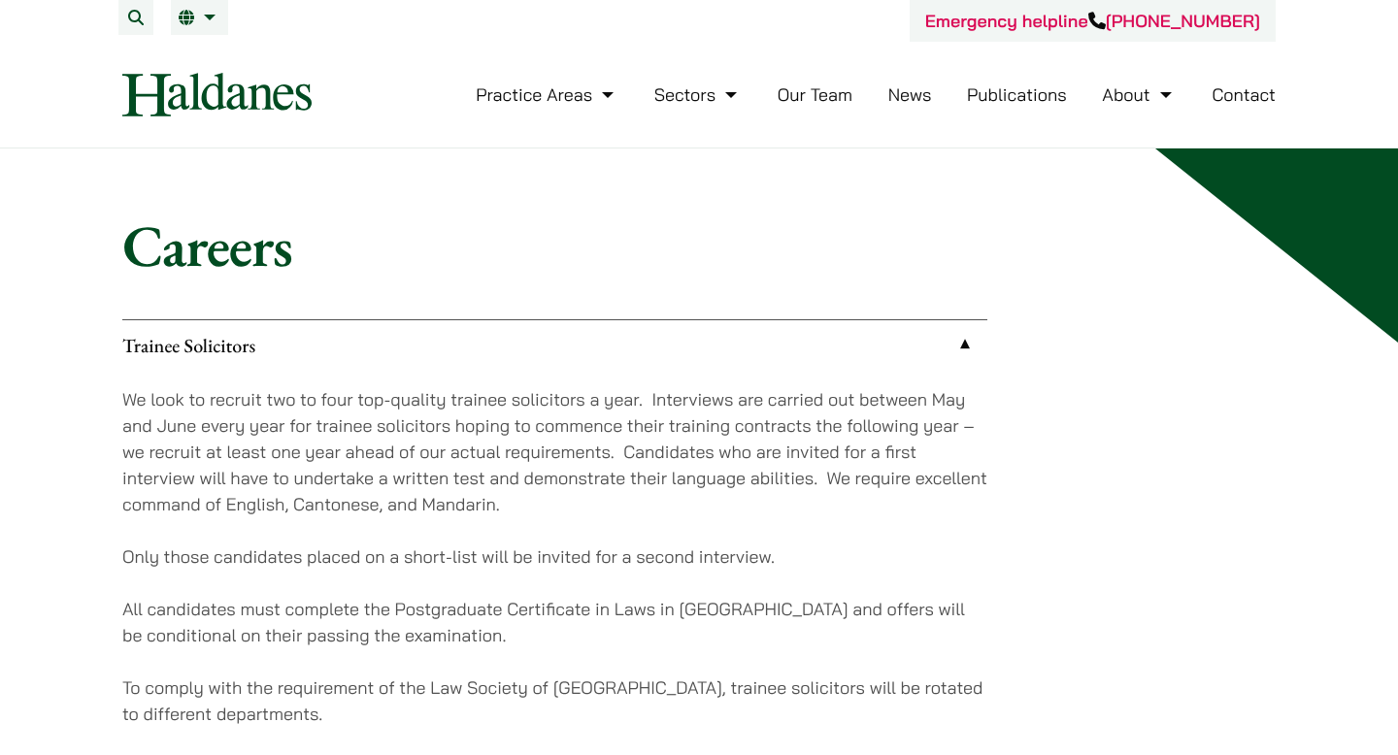
click at [726, 324] on link "Trainee Solicitors" at bounding box center [554, 345] width 865 height 50
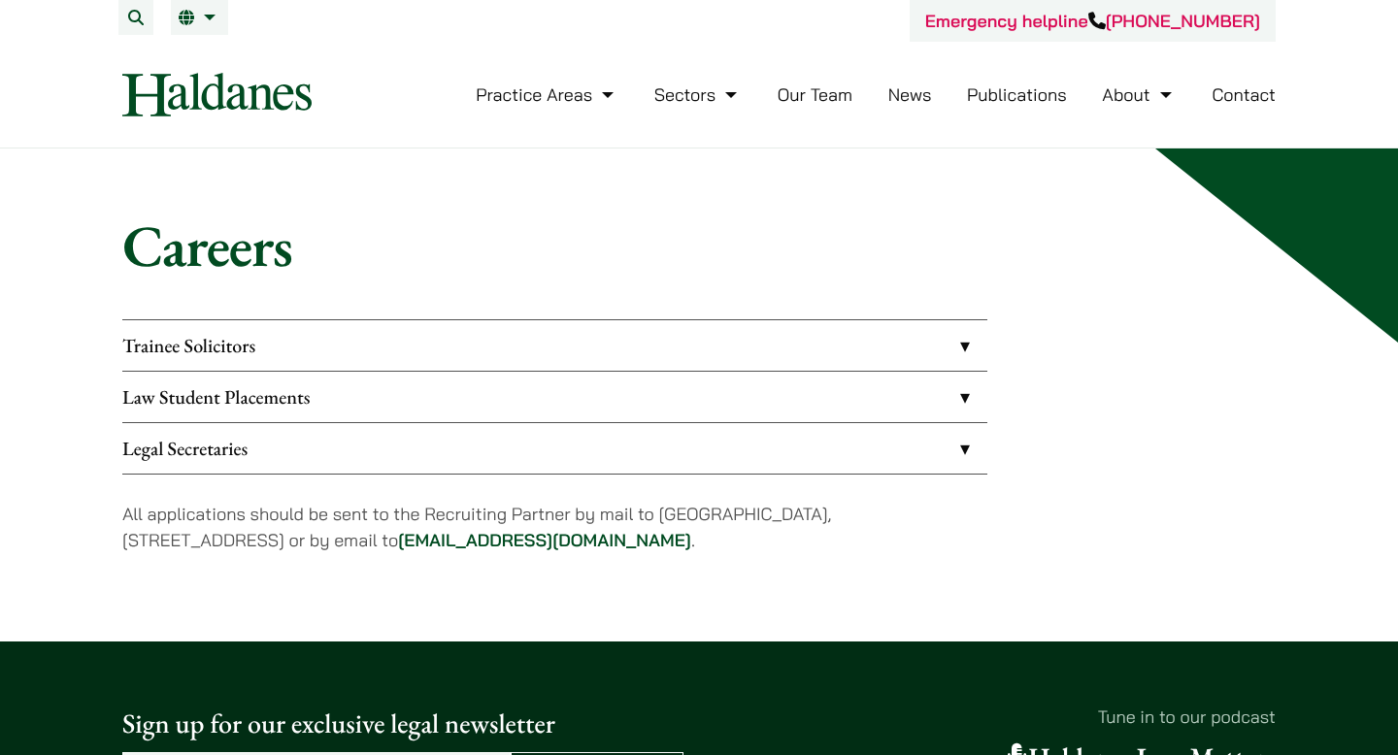
click at [875, 388] on link "Law Student Placements" at bounding box center [554, 397] width 865 height 50
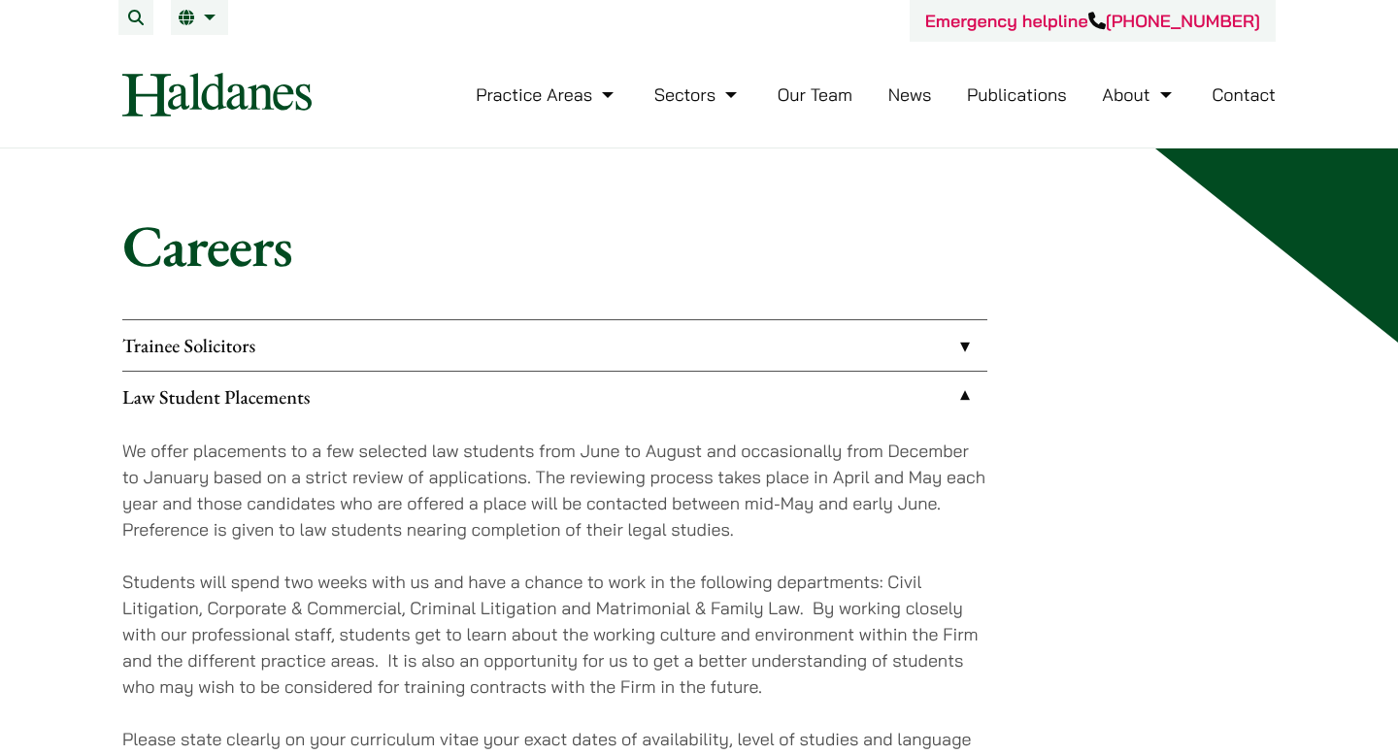
scroll to position [211, 0]
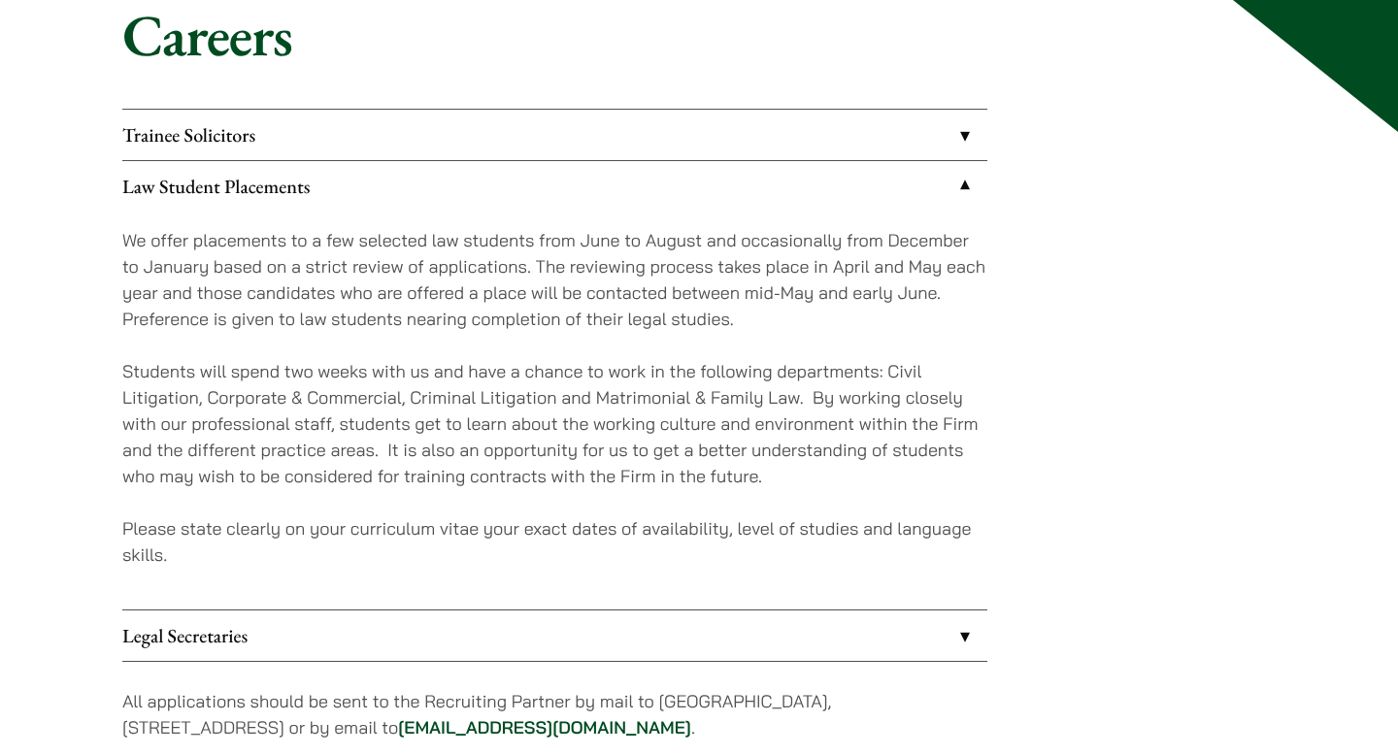
click at [503, 287] on p "We offer placements to a few selected law students from June to August and occa…" at bounding box center [554, 279] width 865 height 105
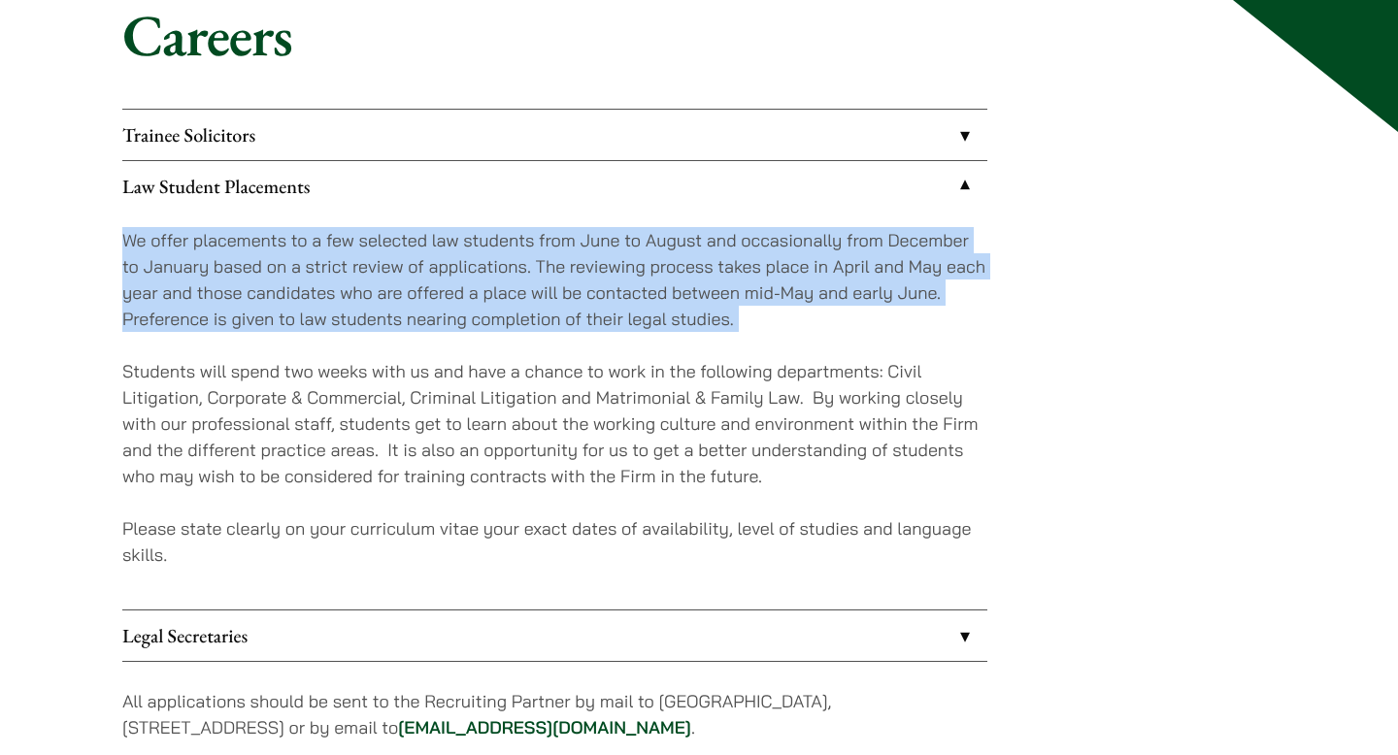
click at [554, 302] on p "We offer placements to a few selected law students from June to August and occa…" at bounding box center [554, 279] width 865 height 105
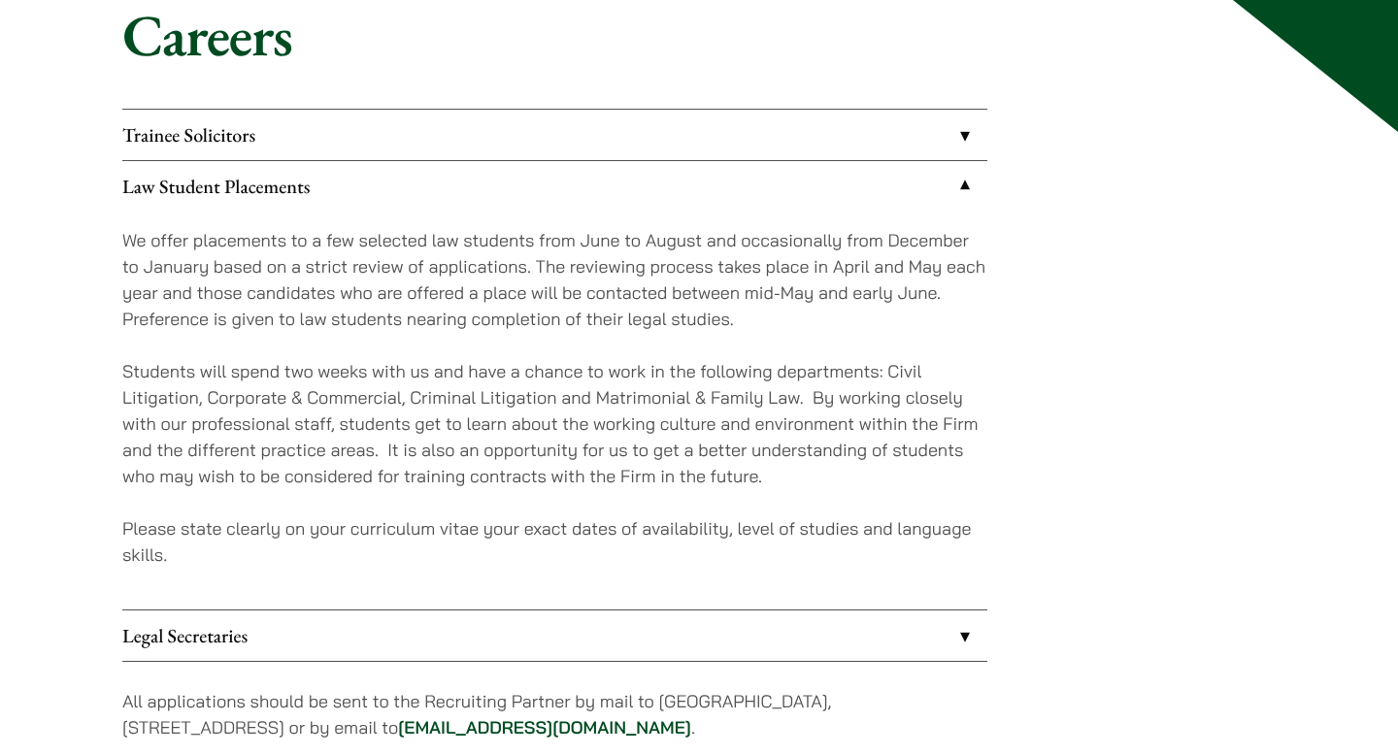
click at [554, 302] on p "We offer placements to a few selected law students from June to August and occa…" at bounding box center [554, 279] width 865 height 105
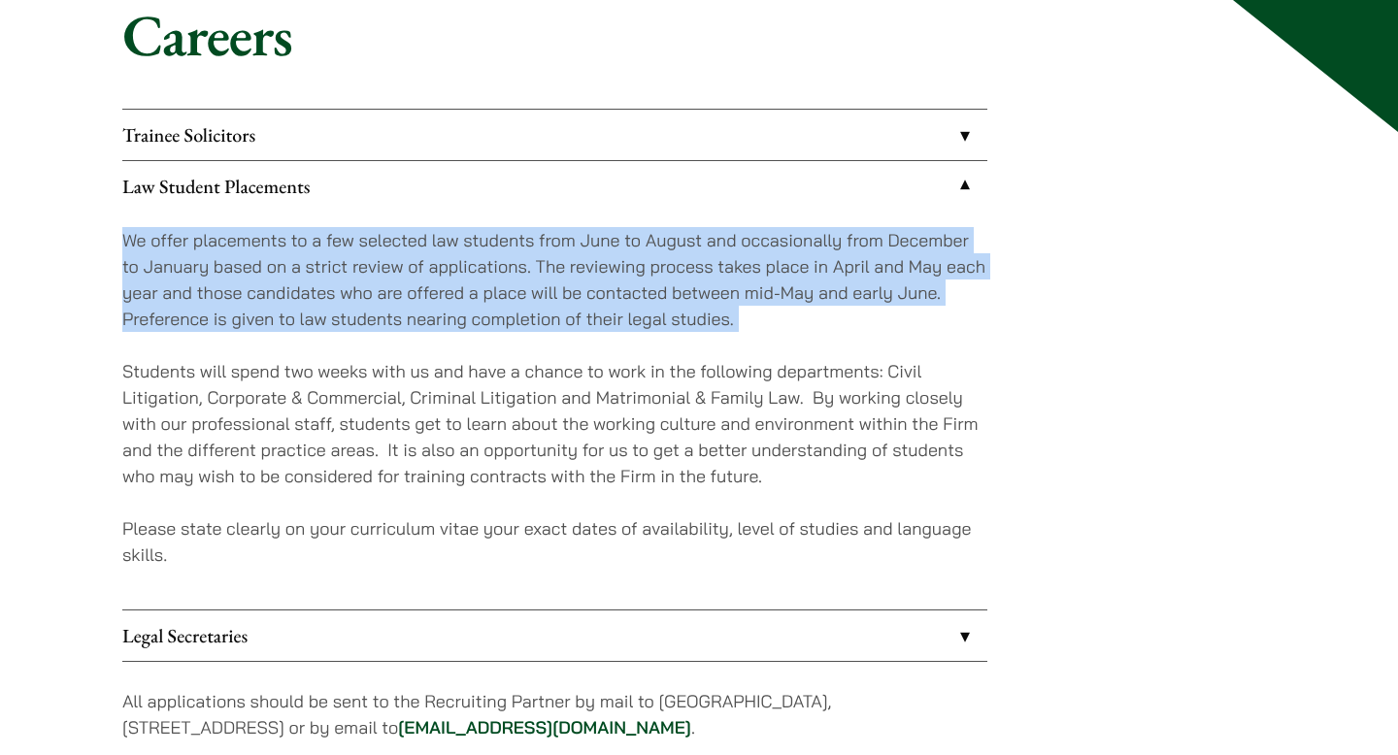
click at [477, 292] on p "We offer placements to a few selected law students from June to August and occa…" at bounding box center [554, 279] width 865 height 105
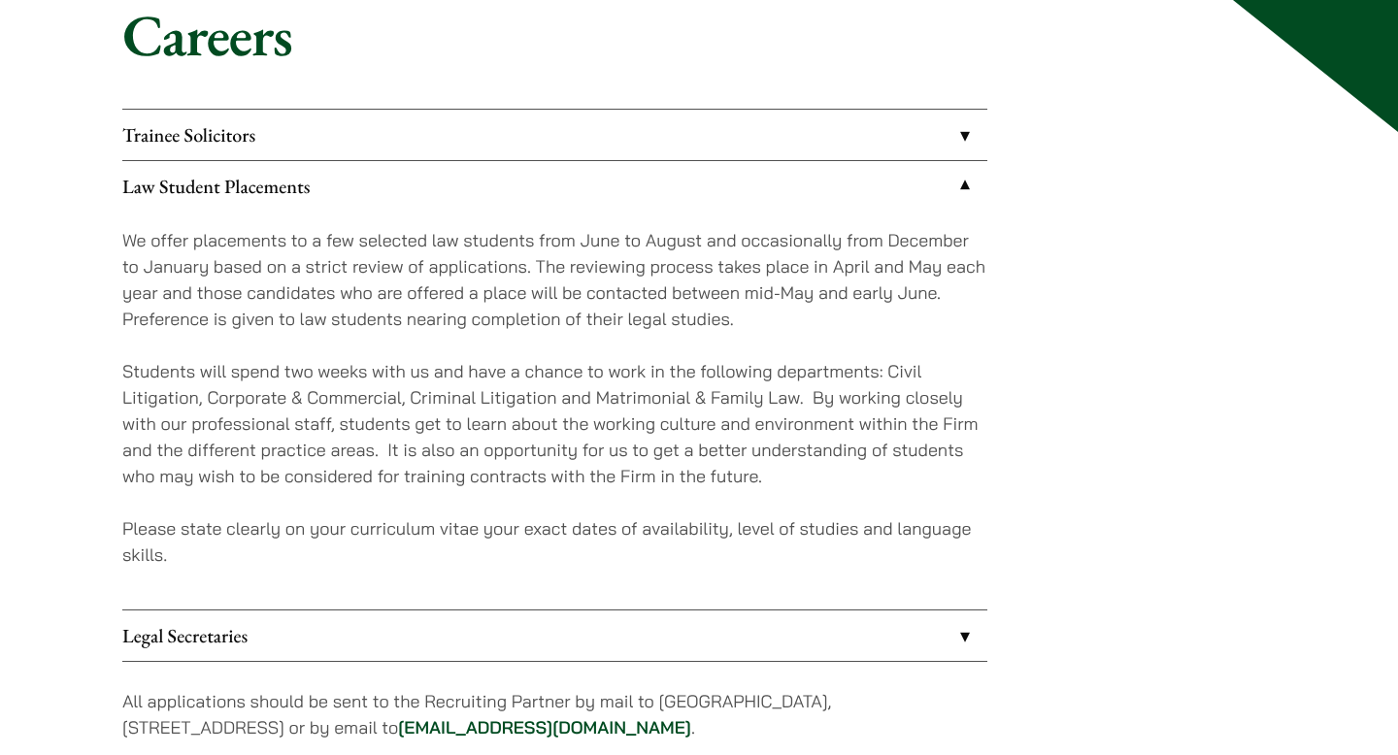
click at [477, 292] on p "We offer placements to a few selected law students from June to August and occa…" at bounding box center [554, 279] width 865 height 105
click at [494, 293] on p "We offer placements to a few selected law students from June to August and occa…" at bounding box center [554, 279] width 865 height 105
click at [544, 288] on p "We offer placements to a few selected law students from June to August and occa…" at bounding box center [554, 279] width 865 height 105
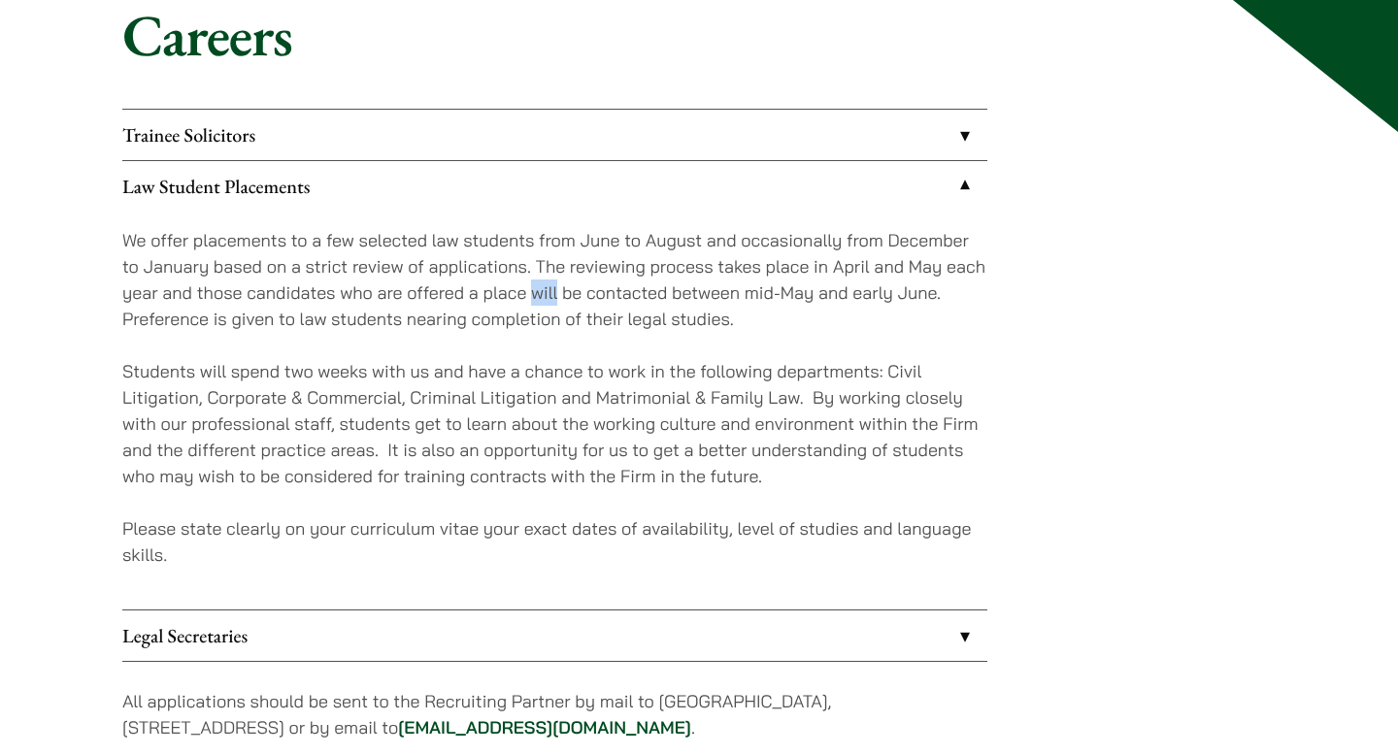
click at [577, 290] on p "We offer placements to a few selected law students from June to August and occa…" at bounding box center [554, 279] width 865 height 105
click at [615, 287] on p "We offer placements to a few selected law students from June to August and occa…" at bounding box center [554, 279] width 865 height 105
click at [566, 291] on p "We offer placements to a few selected law students from June to August and occa…" at bounding box center [554, 279] width 865 height 105
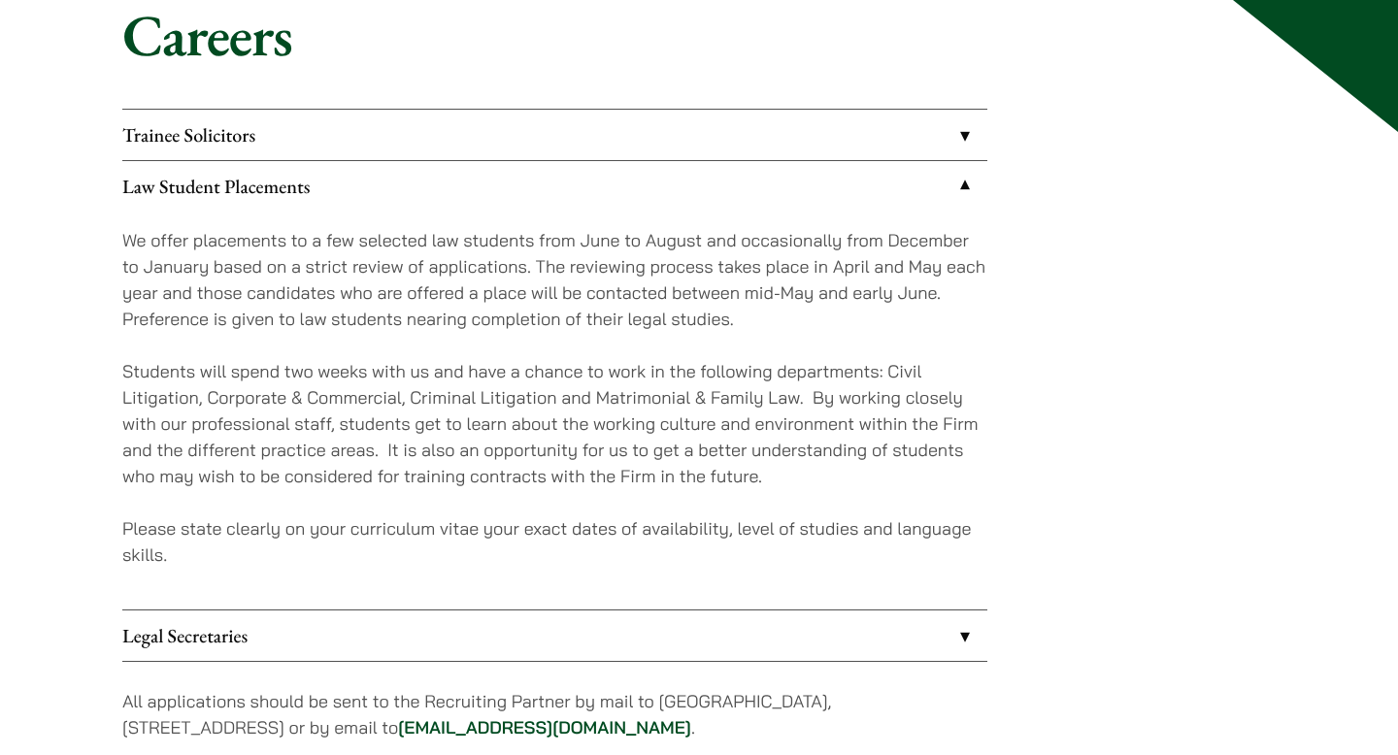
click at [566, 291] on p "We offer placements to a few selected law students from June to August and occa…" at bounding box center [554, 279] width 865 height 105
click at [685, 292] on p "We offer placements to a few selected law students from June to August and occa…" at bounding box center [554, 279] width 865 height 105
click at [745, 313] on p "We offer placements to a few selected law students from June to August and occa…" at bounding box center [554, 279] width 865 height 105
